Goal: Find specific page/section: Find specific page/section

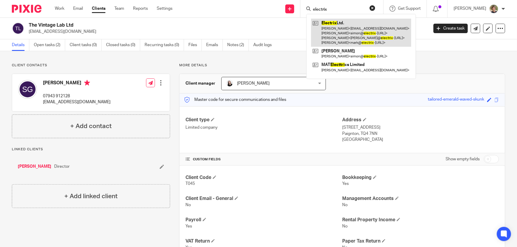
type input "electrix"
click at [342, 32] on link at bounding box center [361, 33] width 100 height 28
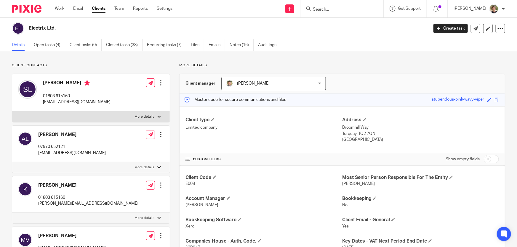
click at [338, 9] on input "Search" at bounding box center [338, 9] width 53 height 5
click at [56, 7] on link "Work" at bounding box center [59, 9] width 9 height 6
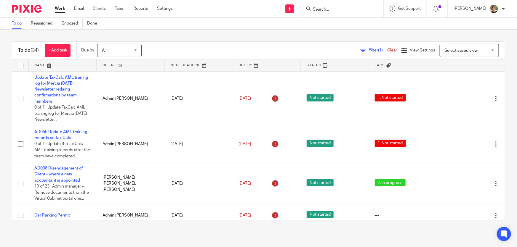
type input "a"
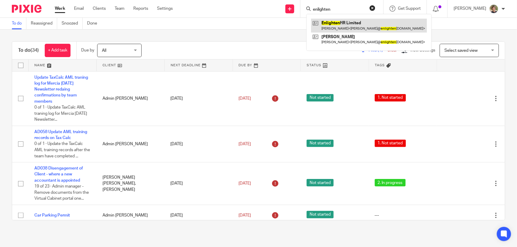
type input "enlighten"
click at [346, 27] on link at bounding box center [369, 26] width 116 height 14
